Goal: Task Accomplishment & Management: Complete application form

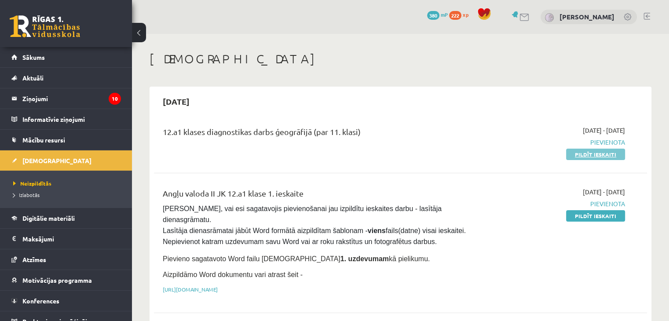
click at [593, 152] on link "Pildīt ieskaiti" at bounding box center [595, 154] width 59 height 11
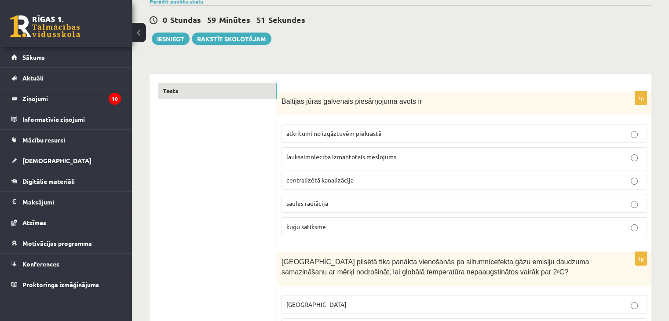
scroll to position [75, 0]
click at [323, 153] on span "lauksaimniecībā izmantotais mēslojums" at bounding box center [341, 157] width 110 height 8
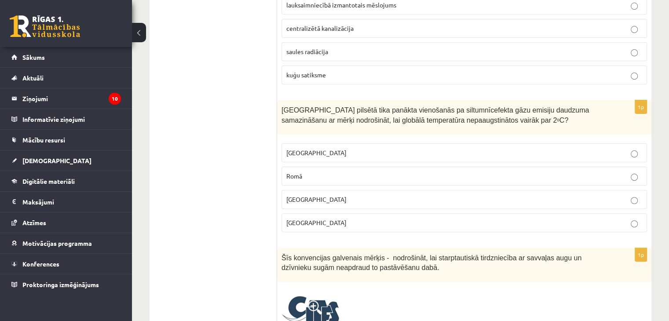
scroll to position [226, 0]
click at [337, 225] on p "[GEOGRAPHIC_DATA]" at bounding box center [464, 222] width 356 height 9
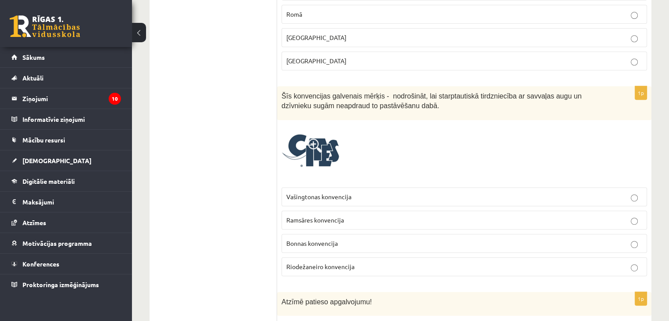
scroll to position [389, 0]
click at [343, 239] on p "Bonnas konvencija" at bounding box center [464, 243] width 356 height 9
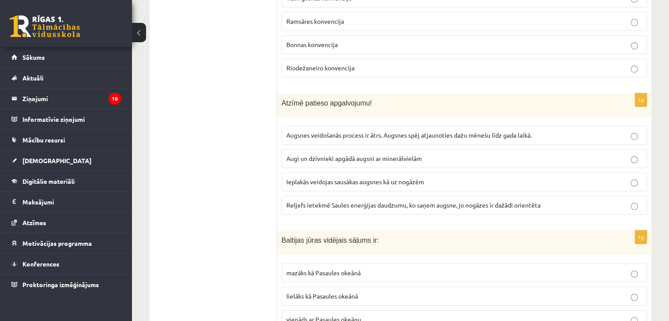
scroll to position [588, 0]
click at [337, 120] on fieldset "Augsnes veidošanās process ir ātrs. Augsnes spēj atjaunoties dažu mēnešu līdz g…" at bounding box center [463, 168] width 365 height 96
click at [338, 131] on span "Augsnes veidošanās process ir ātrs. Augsnes spēj atjaunoties dažu mēnešu līdz g…" at bounding box center [408, 134] width 245 height 8
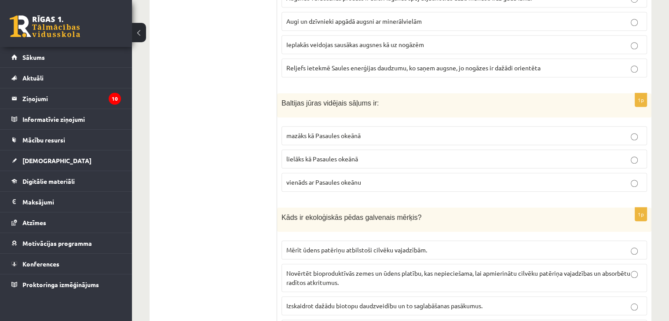
scroll to position [728, 0]
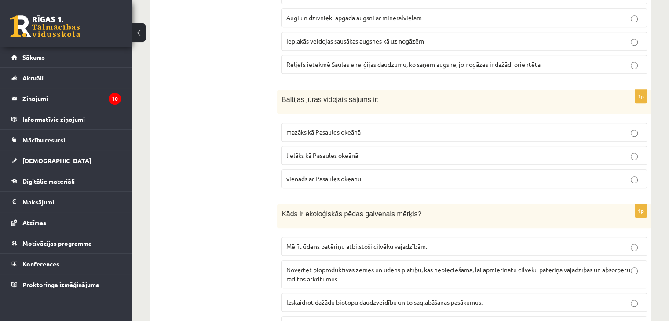
click at [330, 128] on span "mazāks kā Pasaules okeānā" at bounding box center [323, 132] width 74 height 8
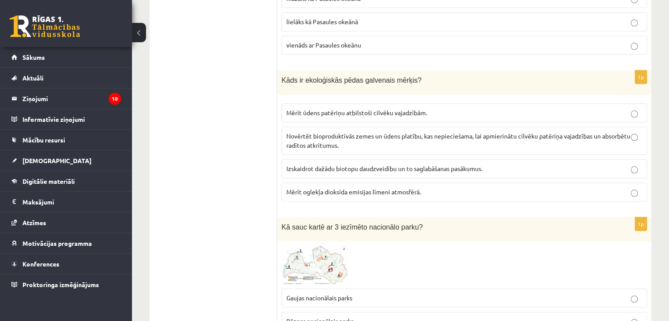
scroll to position [863, 0]
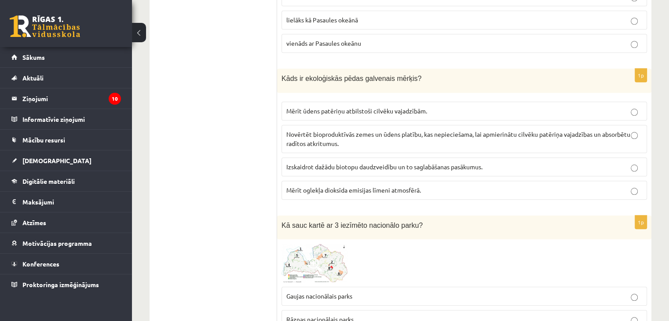
click at [383, 166] on p "Izskaidrot dažādu biotopu daudzveidību un to saglabāšanas pasākumus." at bounding box center [464, 166] width 356 height 9
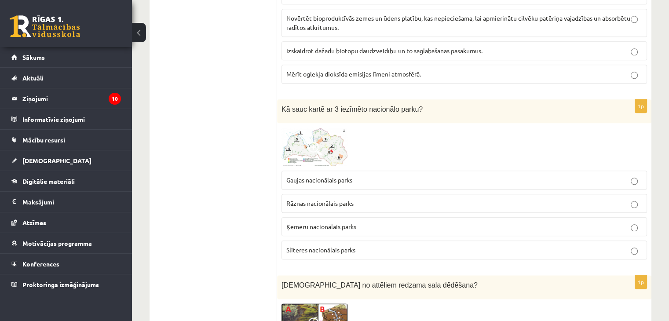
scroll to position [980, 0]
click at [302, 149] on img at bounding box center [314, 146] width 66 height 39
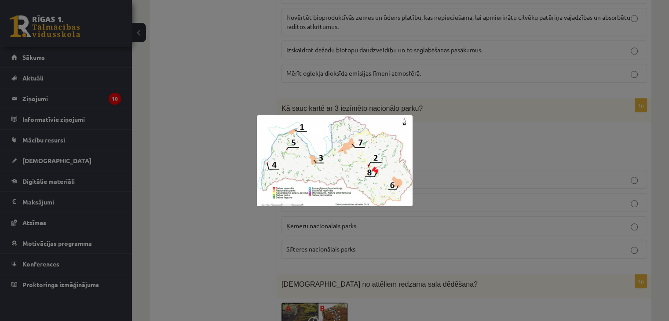
click at [458, 125] on div at bounding box center [334, 160] width 669 height 321
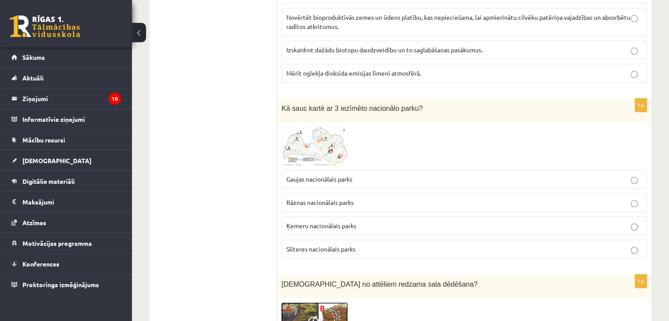
click at [332, 144] on img at bounding box center [314, 146] width 66 height 39
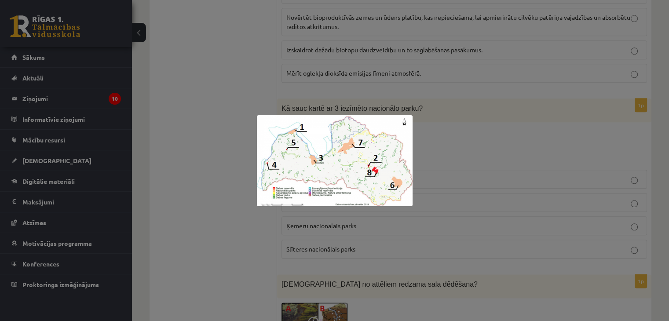
click at [465, 164] on div at bounding box center [334, 160] width 669 height 321
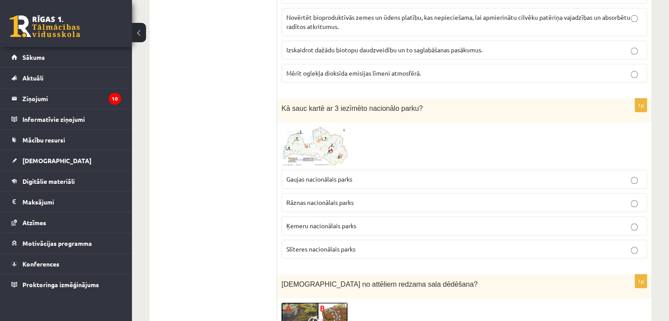
click at [358, 221] on p "Ķemeru nacionālais parks" at bounding box center [464, 225] width 356 height 9
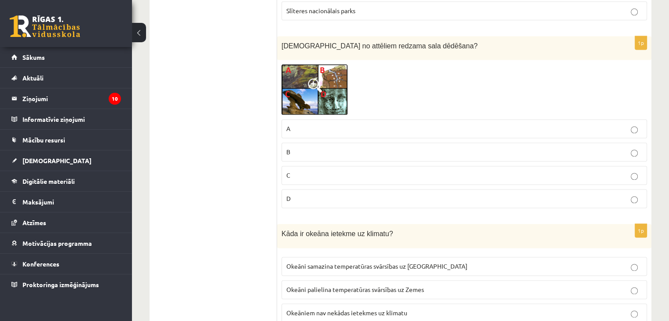
scroll to position [1219, 0]
click at [329, 79] on img at bounding box center [314, 88] width 66 height 51
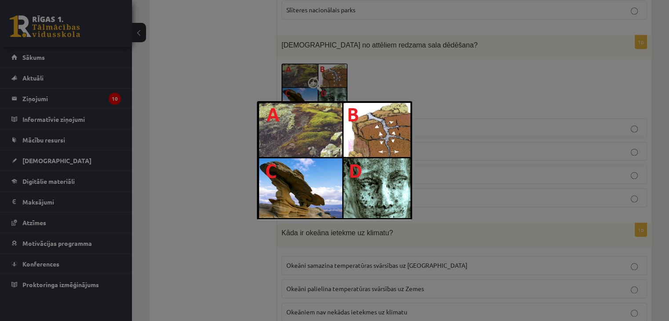
click at [443, 107] on div at bounding box center [334, 160] width 669 height 321
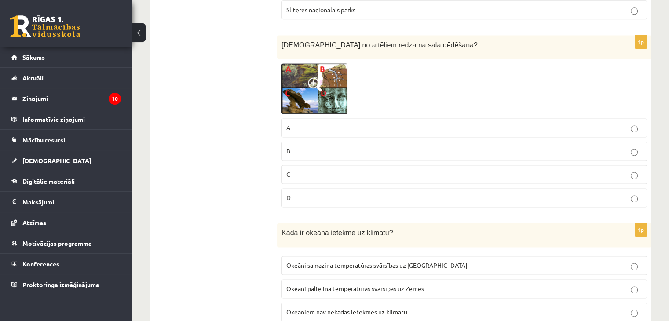
click at [334, 123] on p "A" at bounding box center [464, 127] width 356 height 9
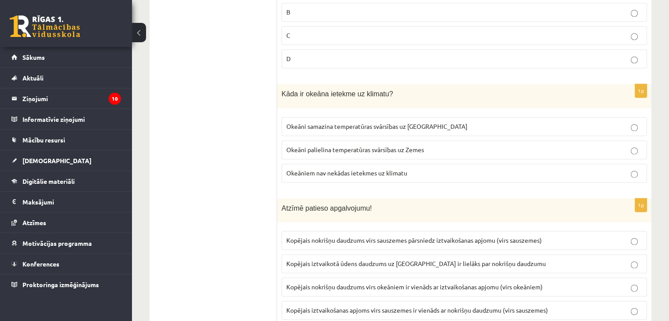
scroll to position [1370, 0]
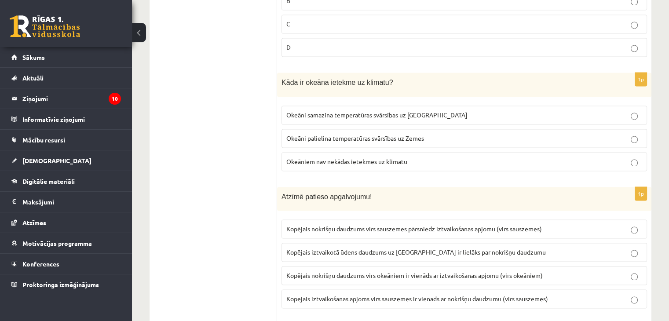
click at [339, 111] on span "Okeāni samazina temperatūras svārsības uz [GEOGRAPHIC_DATA]" at bounding box center [376, 115] width 181 height 8
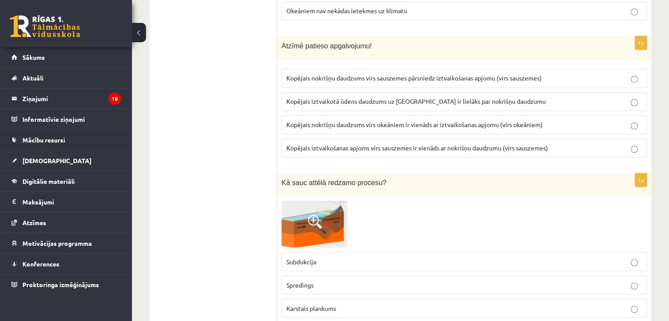
scroll to position [1521, 0]
click at [397, 143] on span "Kopējais iztvaikošanas apjoms virs sauszemes ir vienāds ar nokrišņu daudzumu (v…" at bounding box center [417, 147] width 262 height 8
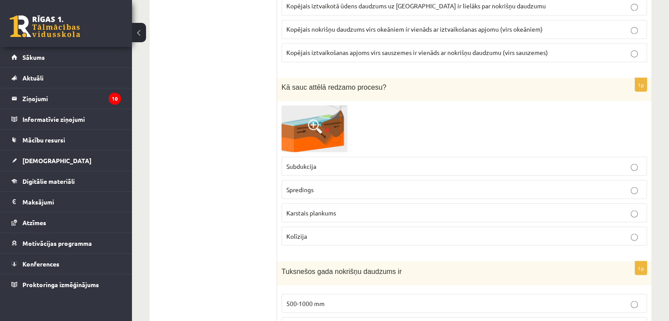
scroll to position [1626, 0]
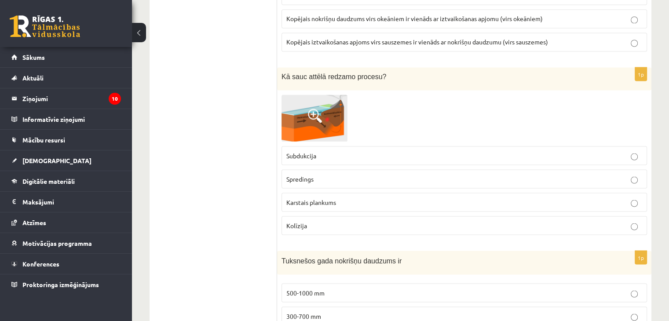
click at [297, 95] on img at bounding box center [314, 118] width 66 height 47
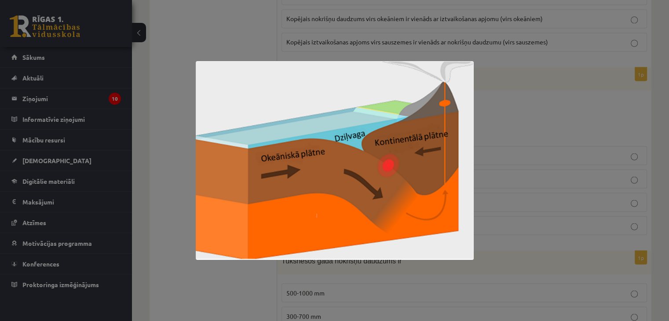
click at [524, 158] on div at bounding box center [334, 160] width 669 height 321
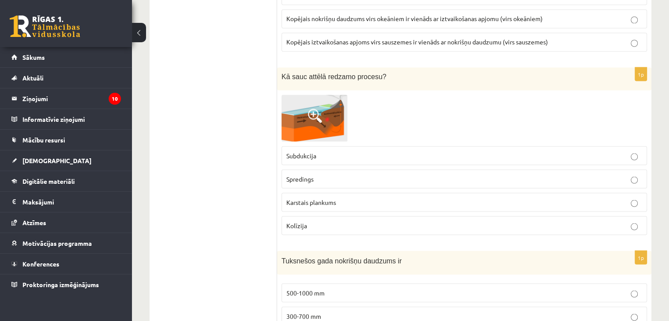
click at [337, 115] on img at bounding box center [314, 118] width 66 height 47
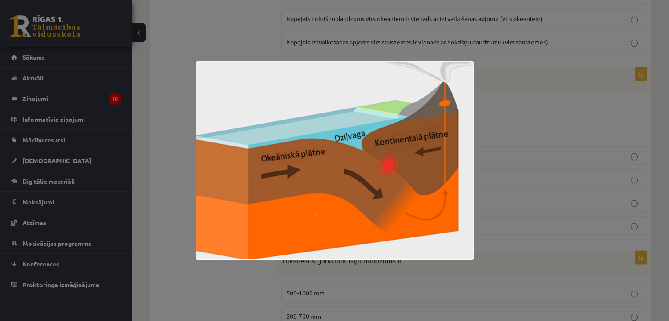
click at [554, 116] on div at bounding box center [334, 160] width 669 height 321
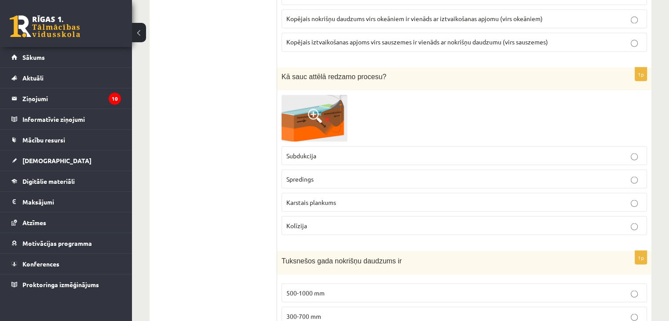
click at [444, 204] on fieldset "Subdukcija Spredings Karstais plankums [GEOGRAPHIC_DATA]" at bounding box center [463, 190] width 365 height 96
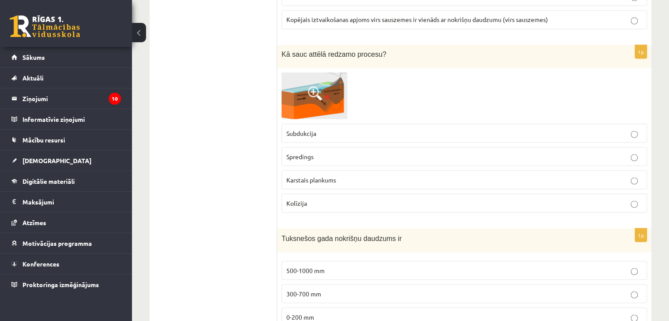
scroll to position [1647, 0]
click at [433, 176] on p "Karstais plankums" at bounding box center [464, 180] width 356 height 9
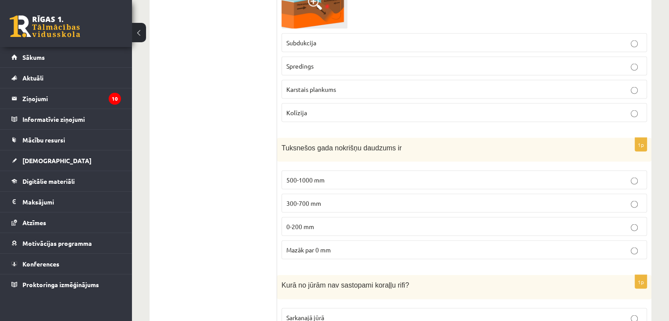
scroll to position [1739, 0]
click at [411, 175] on p "500-1000 mm" at bounding box center [464, 179] width 356 height 9
click at [401, 222] on p "0-200 mm" at bounding box center [464, 226] width 356 height 9
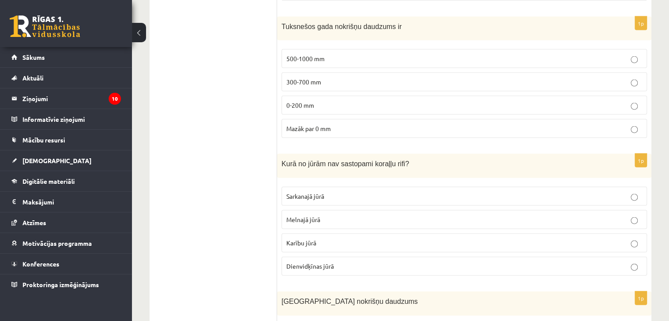
scroll to position [1861, 0]
click at [394, 191] on p "Sarkanajā jūrā" at bounding box center [464, 195] width 356 height 9
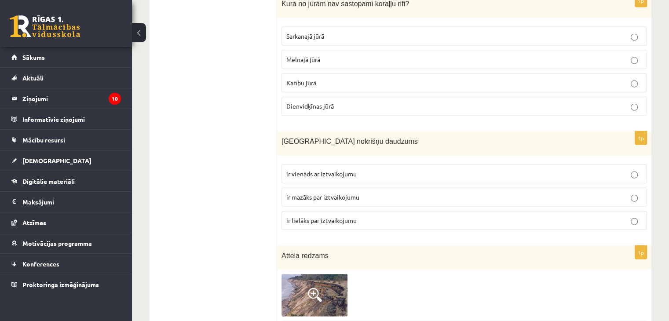
scroll to position [2023, 0]
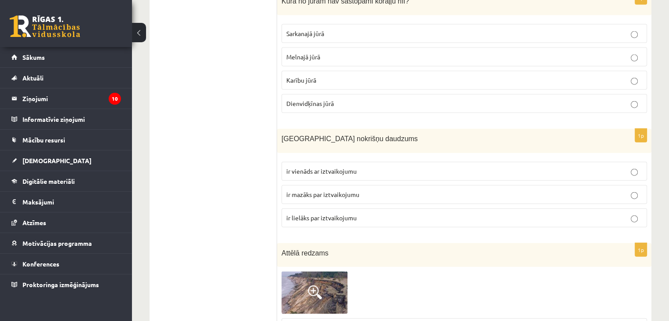
click at [390, 167] on p "ir vienāds ar iztvaikojumu" at bounding box center [464, 171] width 356 height 9
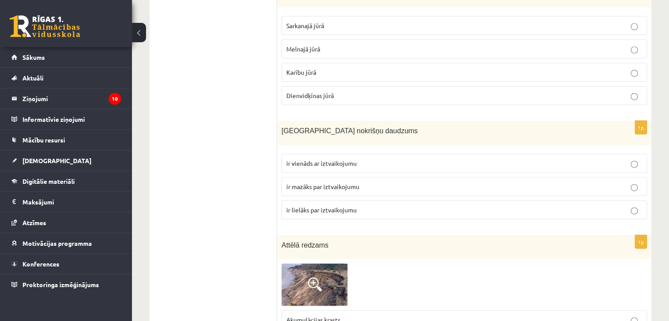
scroll to position [2032, 0]
click at [390, 200] on label "ir lielāks par iztvaikojumu" at bounding box center [463, 209] width 365 height 19
click at [373, 158] on p "ir vienāds ar iztvaikojumu" at bounding box center [464, 162] width 356 height 9
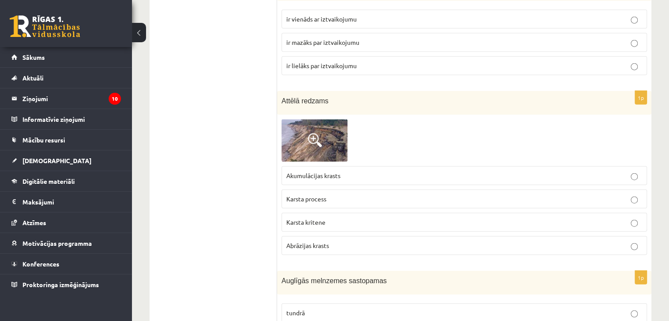
scroll to position [2193, 0]
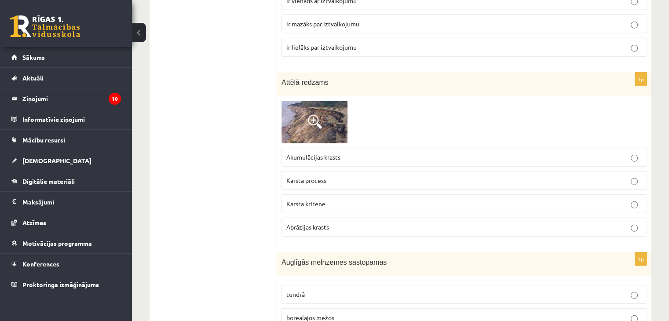
click at [282, 101] on img at bounding box center [314, 122] width 66 height 42
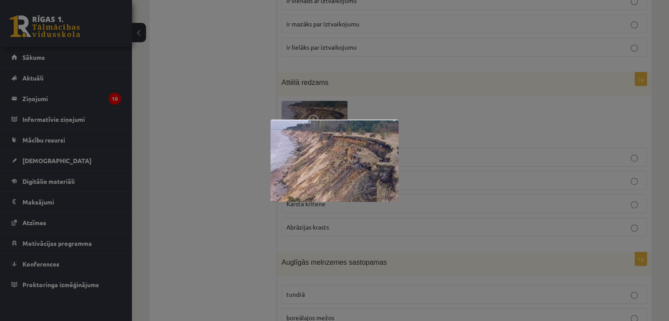
click at [248, 90] on div at bounding box center [334, 160] width 669 height 321
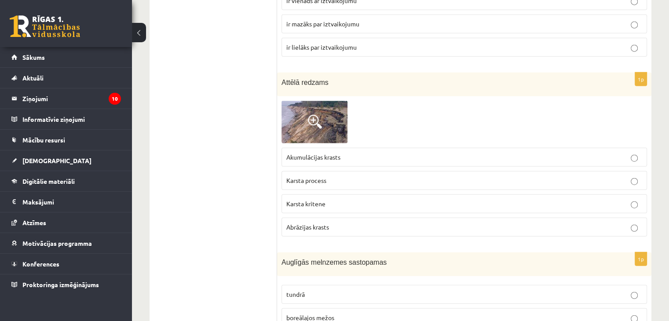
click at [326, 123] on img at bounding box center [314, 122] width 66 height 42
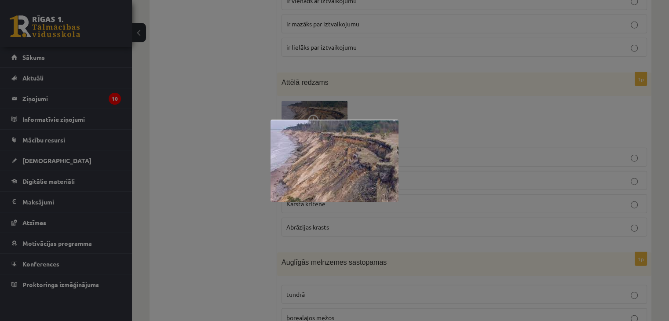
click at [232, 123] on div at bounding box center [334, 160] width 669 height 321
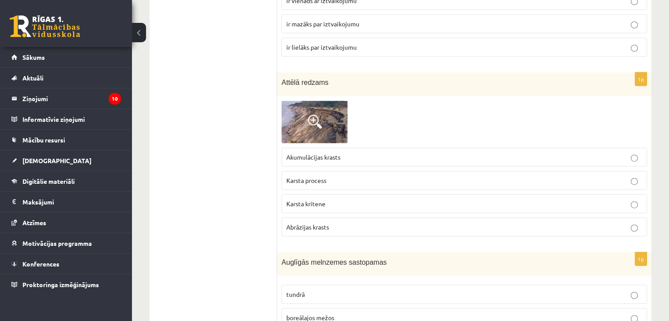
click at [311, 101] on img at bounding box center [314, 122] width 66 height 42
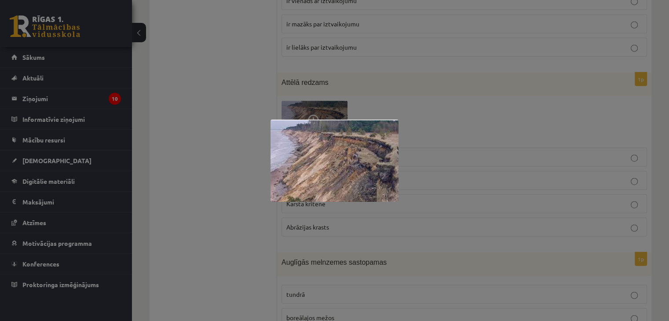
click at [411, 97] on div at bounding box center [334, 160] width 669 height 321
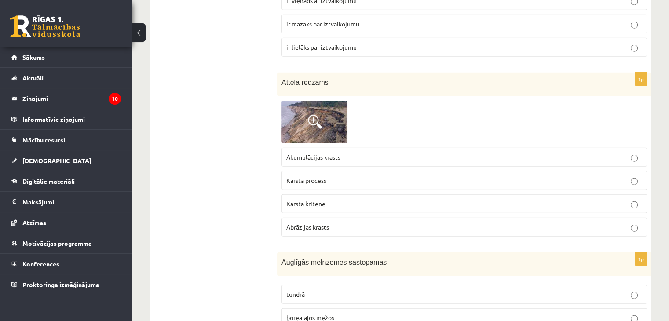
click at [334, 199] on p "Karsta kritene" at bounding box center [464, 203] width 356 height 9
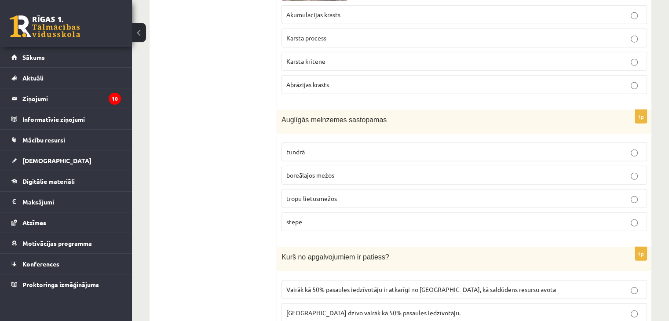
scroll to position [2336, 0]
click at [338, 217] on p "stepē" at bounding box center [464, 221] width 356 height 9
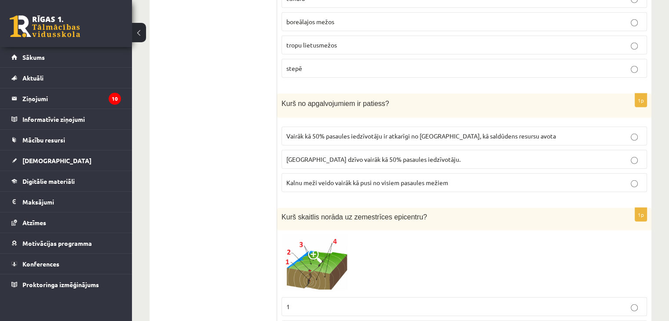
scroll to position [2490, 0]
click at [318, 155] on span "[GEOGRAPHIC_DATA] dzīvo vairāk kā 50% pasaules iedzīvotāju." at bounding box center [373, 159] width 174 height 8
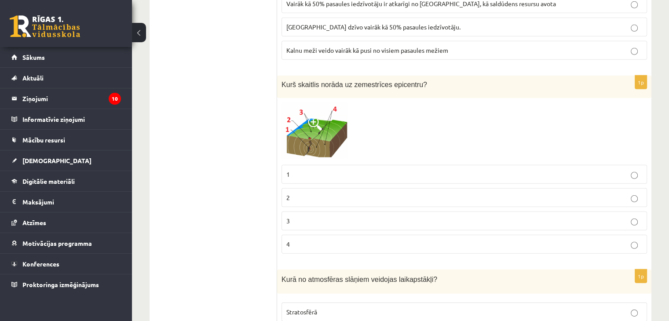
scroll to position [2624, 0]
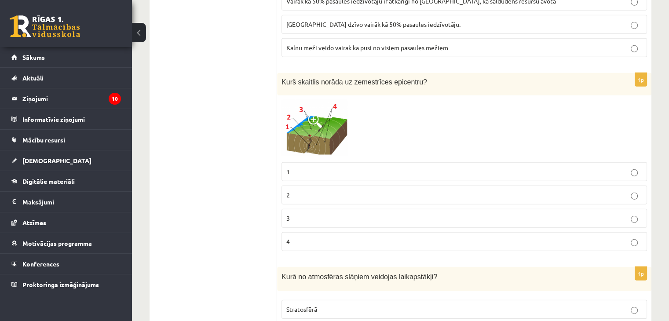
click at [313, 124] on img at bounding box center [314, 129] width 66 height 58
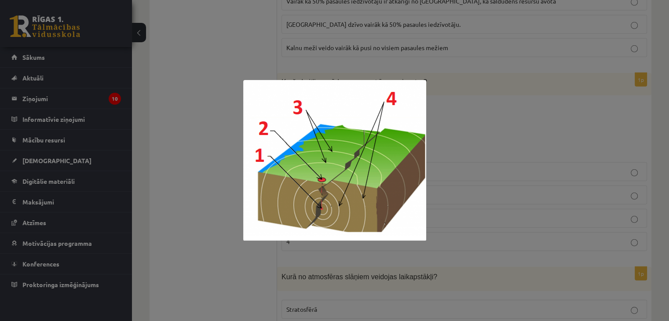
click at [461, 94] on div at bounding box center [334, 160] width 669 height 321
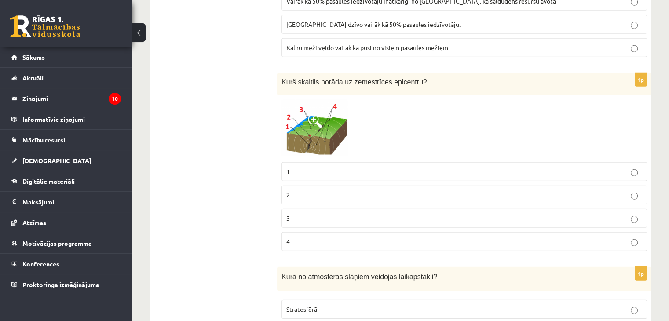
click at [326, 117] on img at bounding box center [314, 129] width 66 height 58
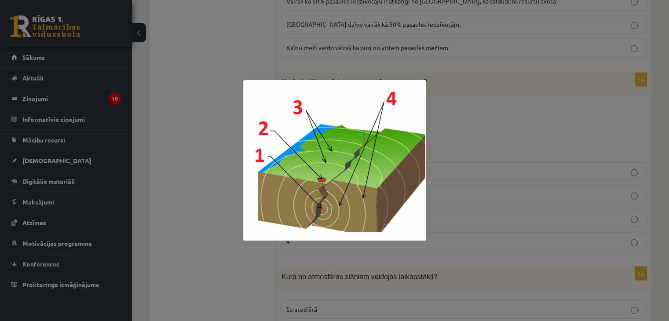
click at [417, 115] on img at bounding box center [334, 160] width 183 height 161
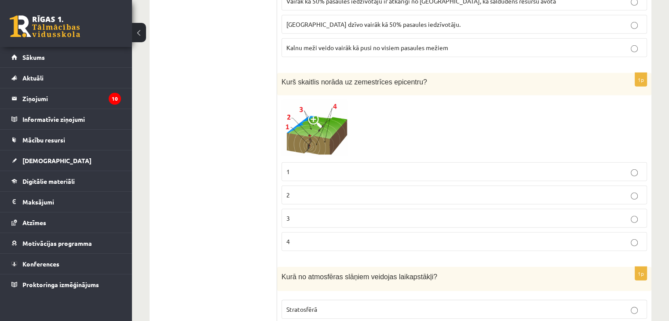
click at [373, 167] on label "1" at bounding box center [463, 171] width 365 height 19
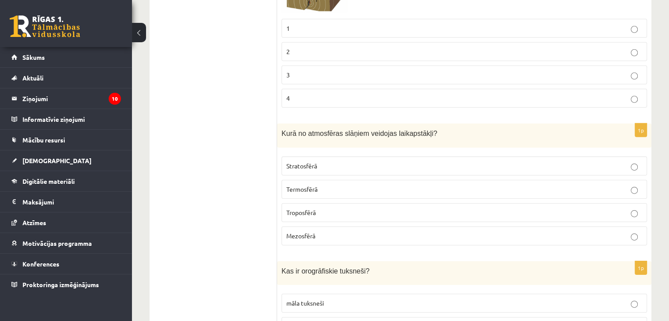
scroll to position [2768, 0]
click at [320, 207] on p "Troposfērā" at bounding box center [464, 211] width 356 height 9
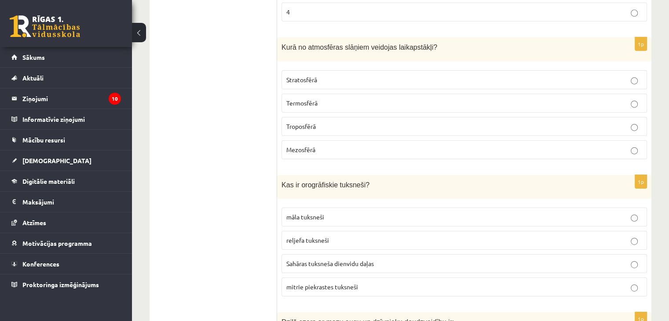
scroll to position [2903, 0]
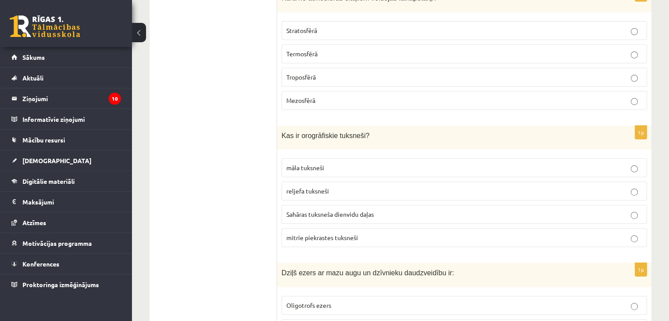
click at [339, 186] on p "reljefa tuksneši" at bounding box center [464, 190] width 356 height 9
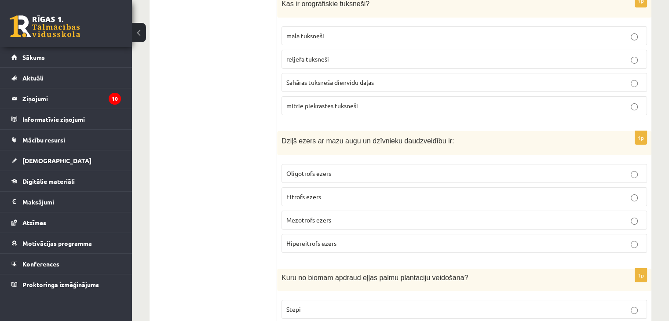
scroll to position [3043, 0]
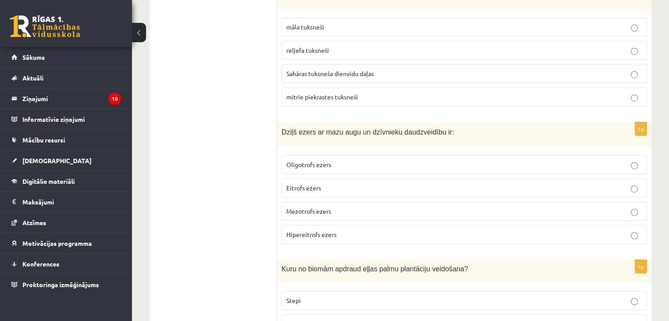
click at [324, 207] on span "Mezotrofs ezers" at bounding box center [308, 211] width 45 height 8
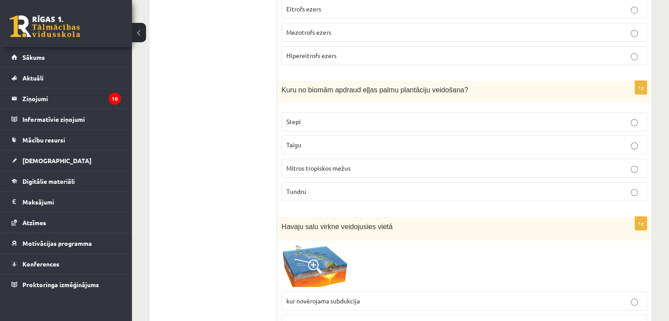
scroll to position [3223, 0]
click at [322, 164] on span "Mitros tropiskos mežus" at bounding box center [318, 168] width 64 height 8
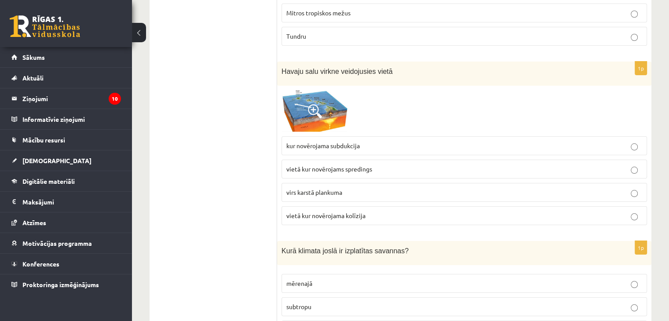
scroll to position [3377, 0]
click at [324, 92] on img at bounding box center [314, 111] width 66 height 42
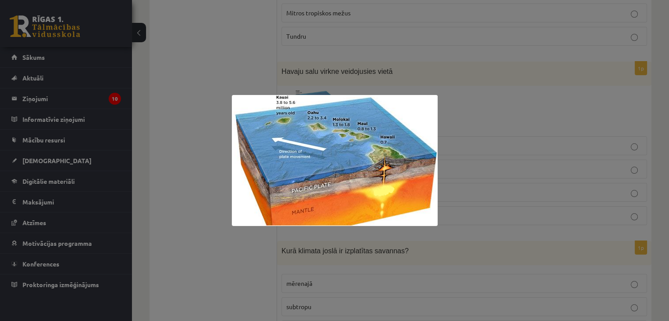
click at [468, 120] on div at bounding box center [334, 160] width 669 height 321
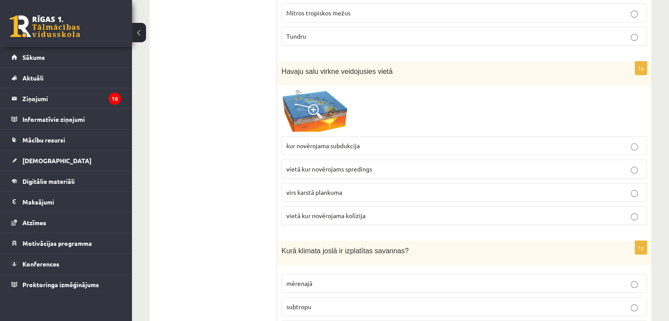
click at [336, 92] on img at bounding box center [314, 111] width 66 height 42
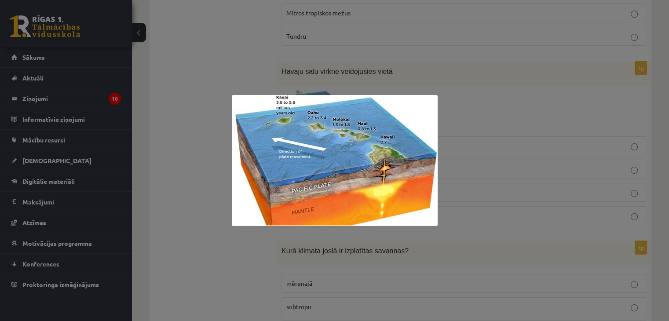
click at [503, 103] on div at bounding box center [334, 160] width 669 height 321
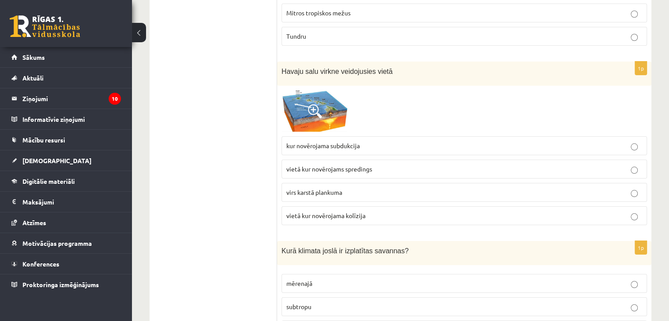
click at [409, 164] on p "vietā kur novērojams spredings" at bounding box center [464, 168] width 356 height 9
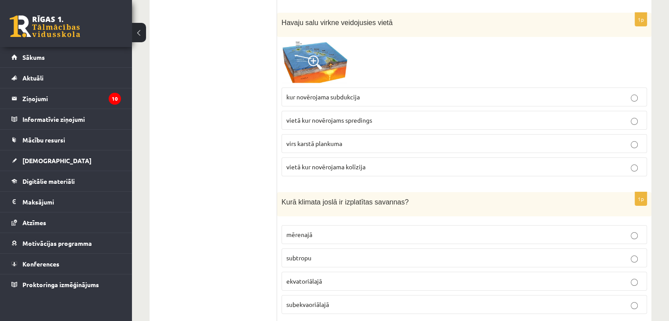
scroll to position [3427, 0]
click at [369, 162] on p "vietā kur novērojama kolīzija" at bounding box center [464, 166] width 356 height 9
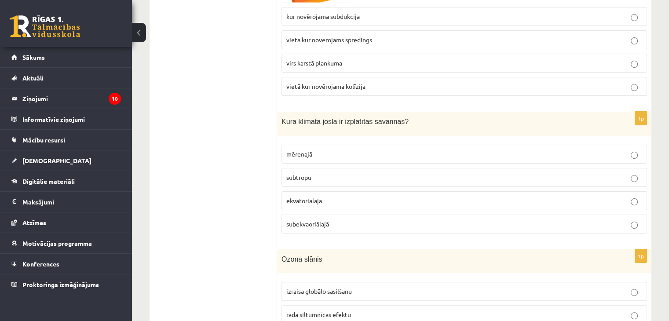
scroll to position [3507, 0]
click at [362, 172] on p "subtropu" at bounding box center [464, 176] width 356 height 9
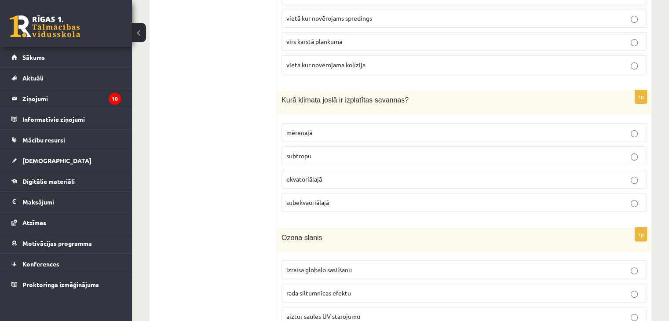
scroll to position [3532, 0]
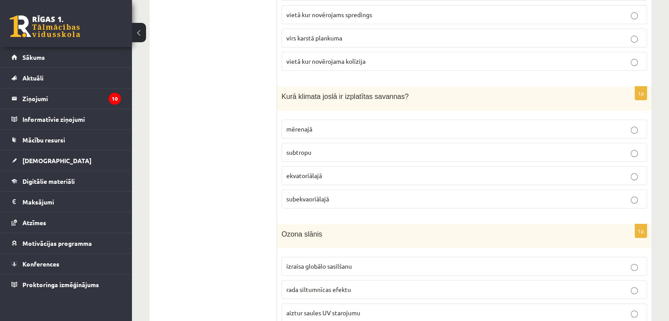
click at [353, 194] on p "subekvaoriālajā" at bounding box center [464, 198] width 356 height 9
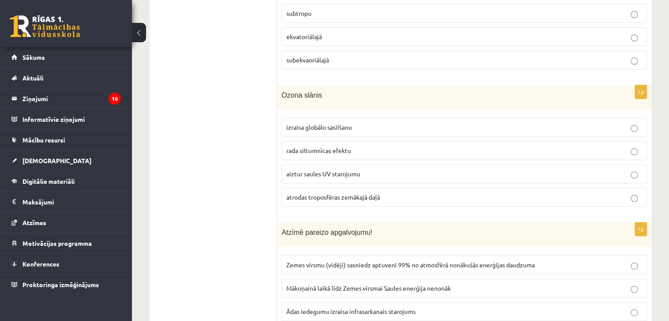
scroll to position [3676, 0]
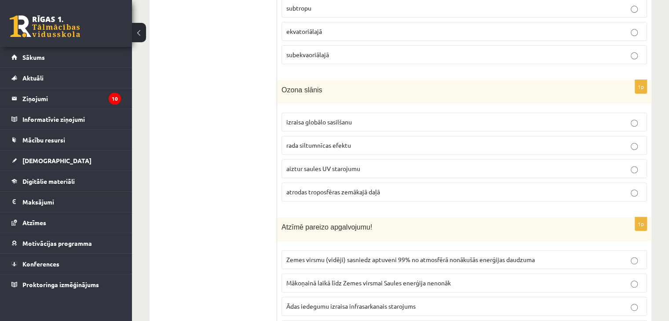
click at [356, 164] on span "aiztur saules UV starojumu" at bounding box center [323, 168] width 74 height 8
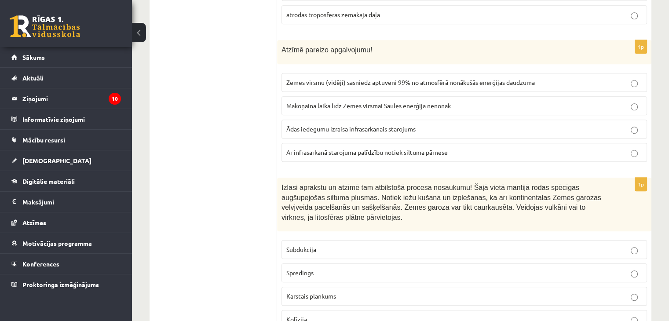
scroll to position [3824, 0]
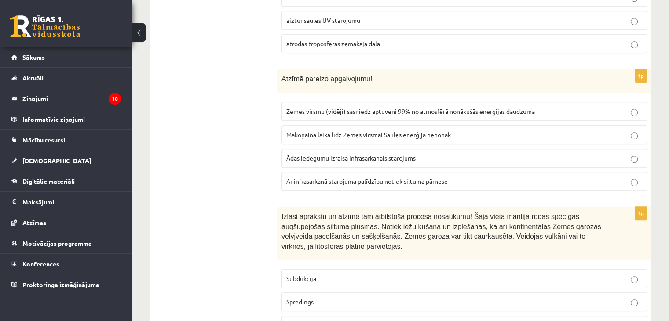
click at [370, 172] on label "Ar infrasarkanā starojuma palīdzību notiek siltuma pārnese" at bounding box center [463, 181] width 365 height 19
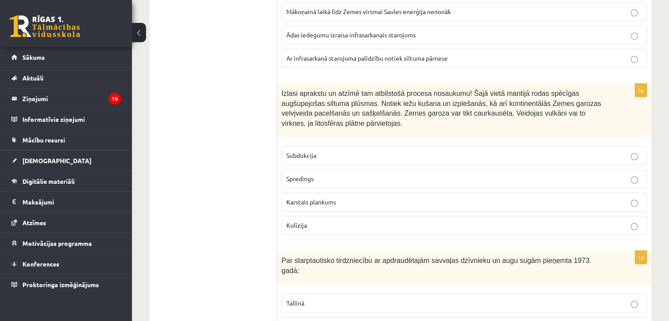
scroll to position [3959, 0]
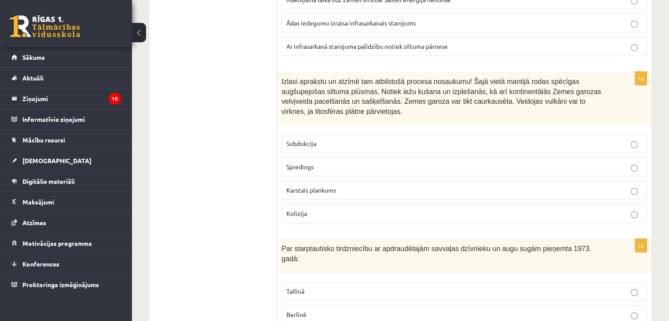
click at [312, 139] on span "Subdukcija" at bounding box center [301, 143] width 30 height 8
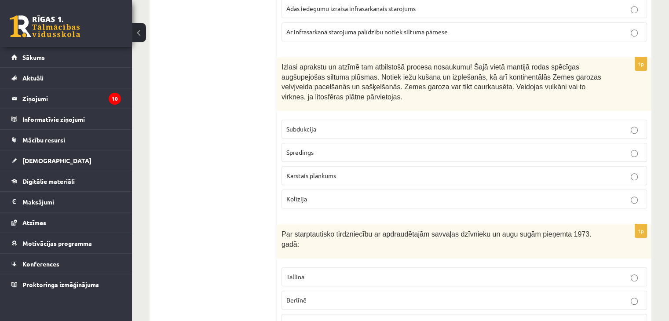
scroll to position [3979, 0]
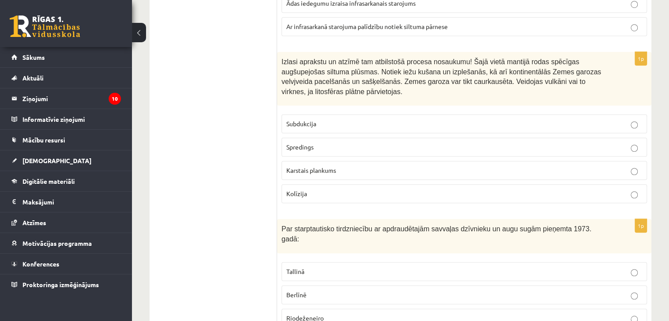
click at [306, 161] on label "Karstais plankums" at bounding box center [463, 170] width 365 height 19
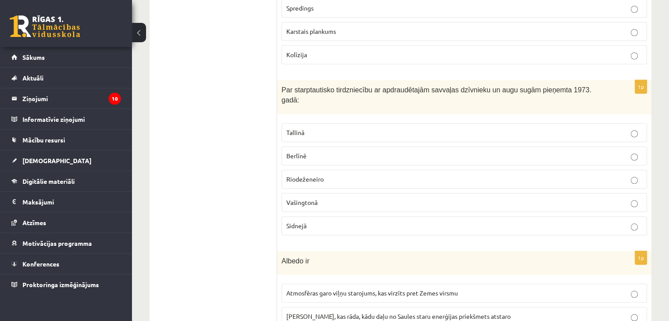
scroll to position [4117, 0]
click at [301, 198] on p "Vašingtonā" at bounding box center [464, 202] width 356 height 9
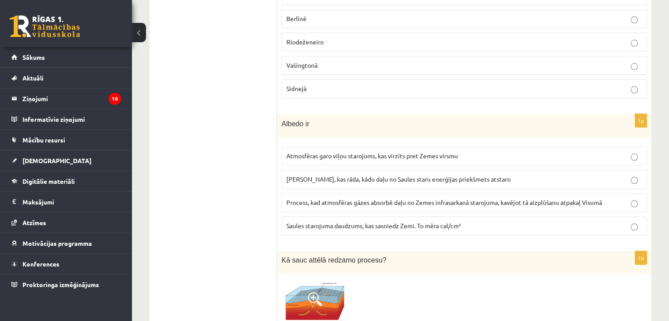
scroll to position [4257, 0]
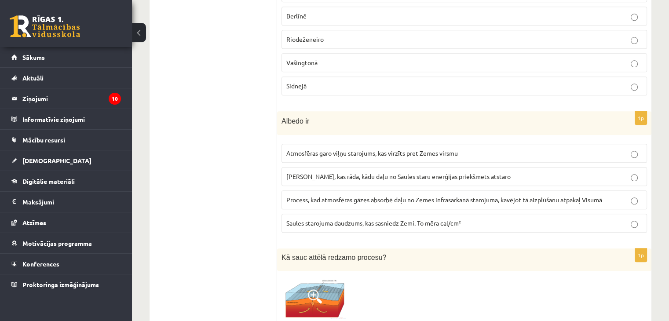
click at [498, 196] on span "Process, kad atmosfēras gāzes absorbē daļu no Zemes infrasarkanā starojuma, kav…" at bounding box center [444, 200] width 316 height 8
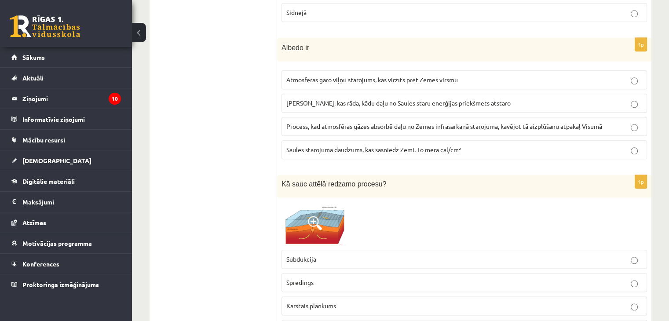
scroll to position [4330, 0]
click at [469, 99] on span "[PERSON_NAME], kas rāda, kādu daļu no Saules staru enerģijas priekšmets atstaro" at bounding box center [398, 103] width 224 height 8
click at [399, 255] on p "Subdukcija" at bounding box center [464, 259] width 356 height 9
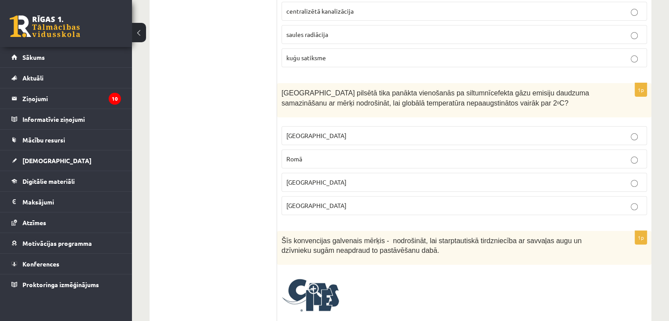
scroll to position [0, 0]
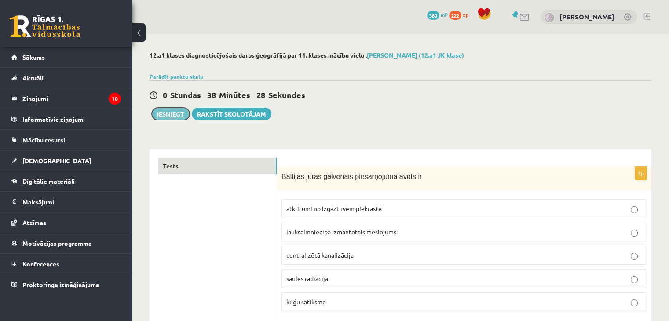
click at [170, 111] on button "Iesniegt" at bounding box center [171, 114] width 38 height 12
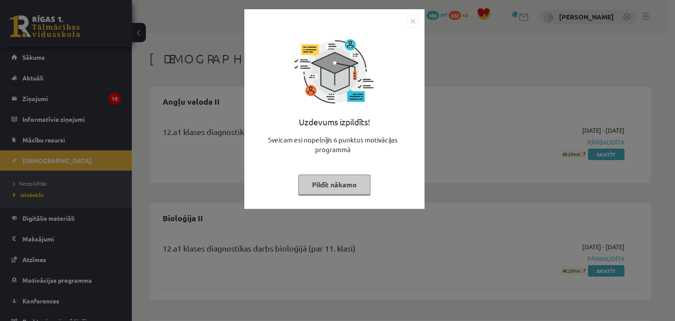
click at [352, 180] on button "Pildīt nākamo" at bounding box center [334, 184] width 72 height 20
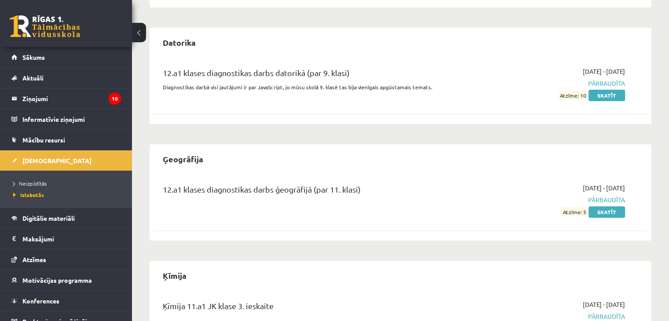
scroll to position [294, 0]
